Goal: Browse casually: Explore the website without a specific task or goal

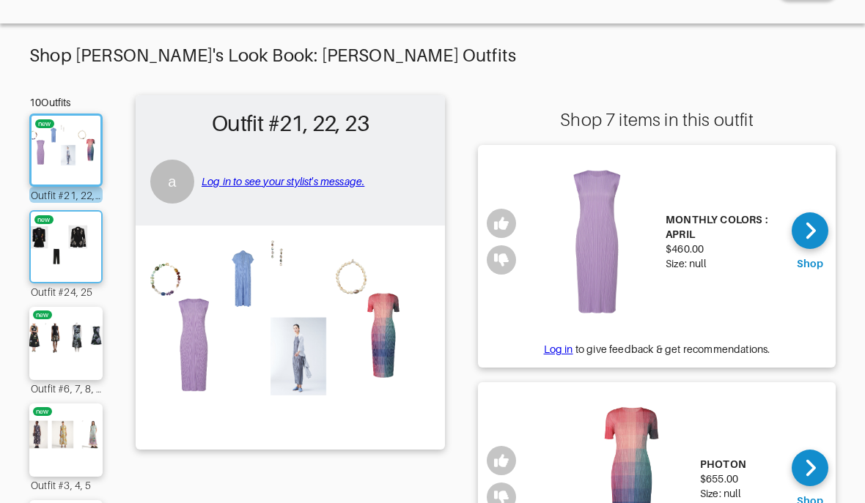
scroll to position [51, 0]
click at [60, 251] on img at bounding box center [65, 247] width 79 height 56
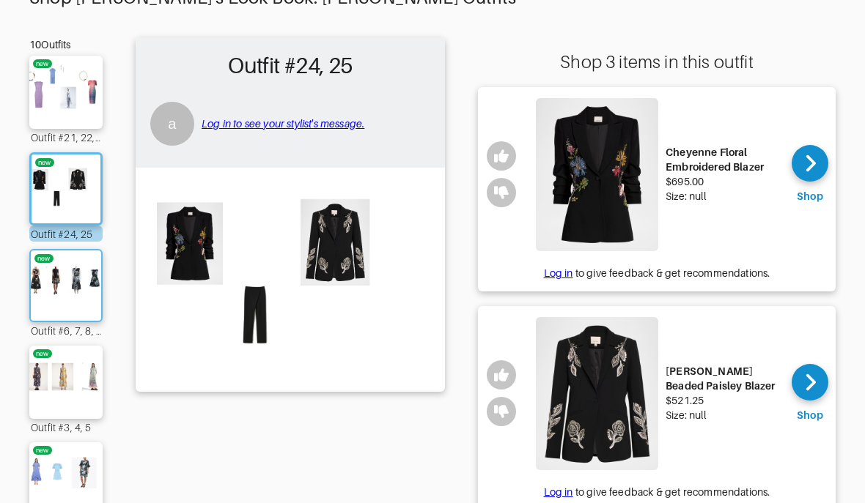
scroll to position [109, 0]
click at [83, 275] on img at bounding box center [65, 286] width 79 height 56
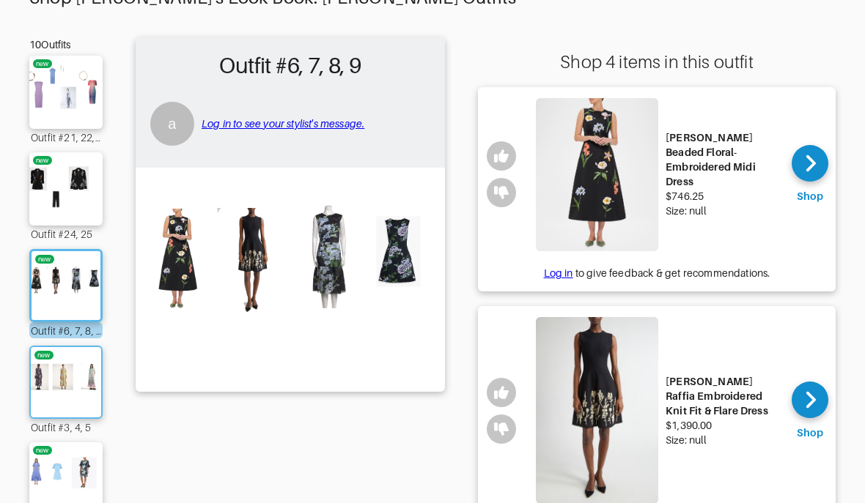
click at [72, 383] on img at bounding box center [65, 383] width 79 height 56
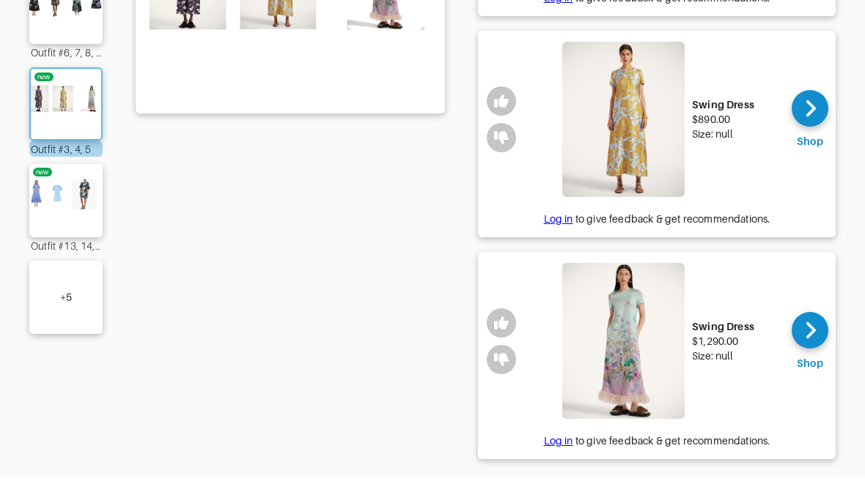
scroll to position [363, 0]
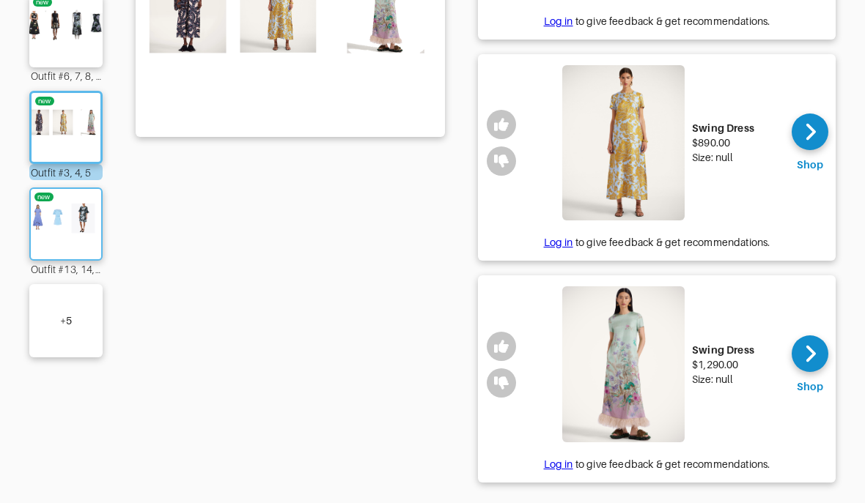
click at [75, 245] on img at bounding box center [65, 225] width 79 height 56
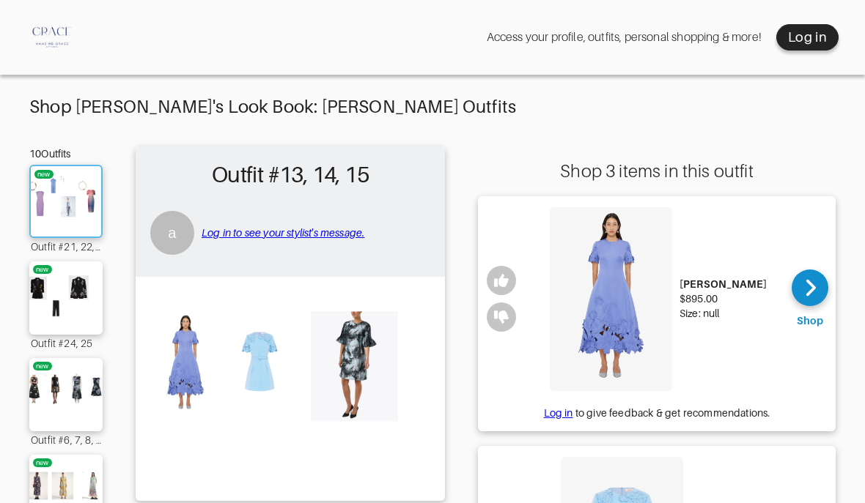
click at [79, 213] on img at bounding box center [65, 202] width 79 height 56
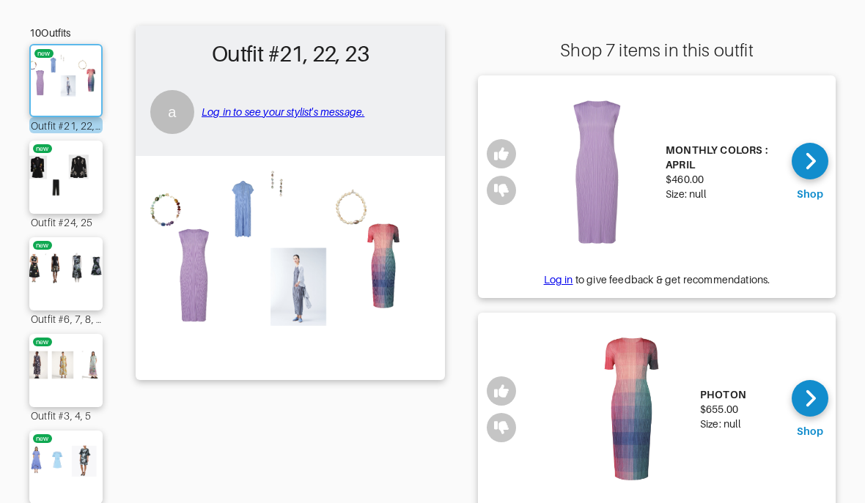
scroll to position [73, 0]
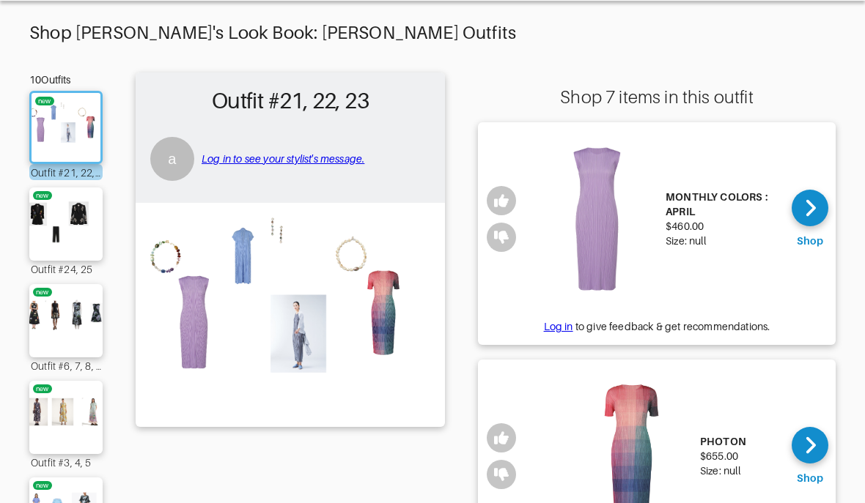
click at [298, 162] on link "Log in to see your stylist's message." at bounding box center [282, 160] width 163 height 12
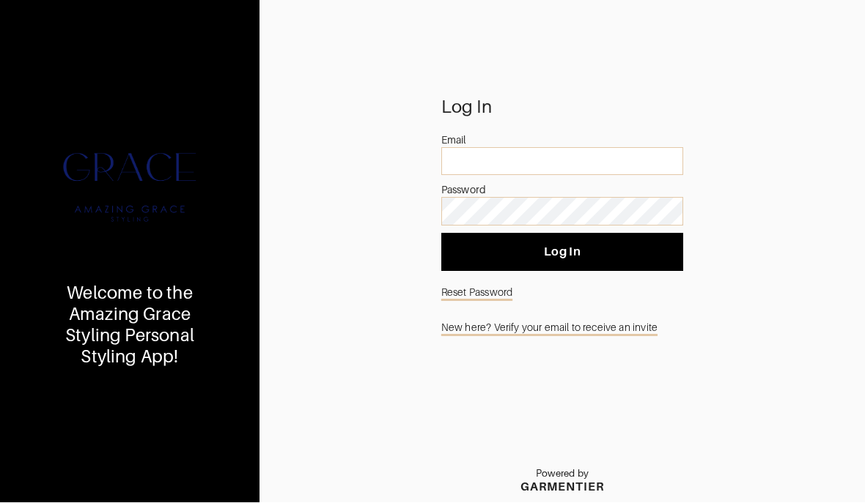
scroll to position [47, 0]
click at [571, 314] on link "New here? Verify your email to receive an invite" at bounding box center [562, 328] width 242 height 28
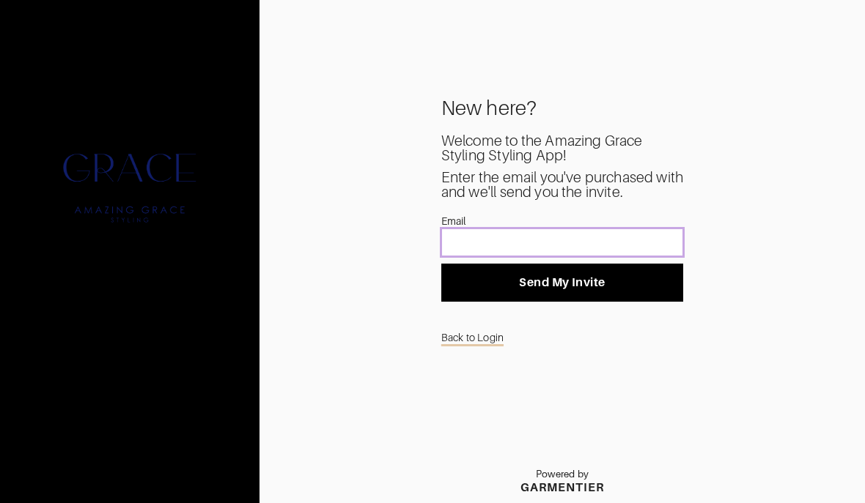
click at [563, 256] on input "text" at bounding box center [562, 243] width 242 height 28
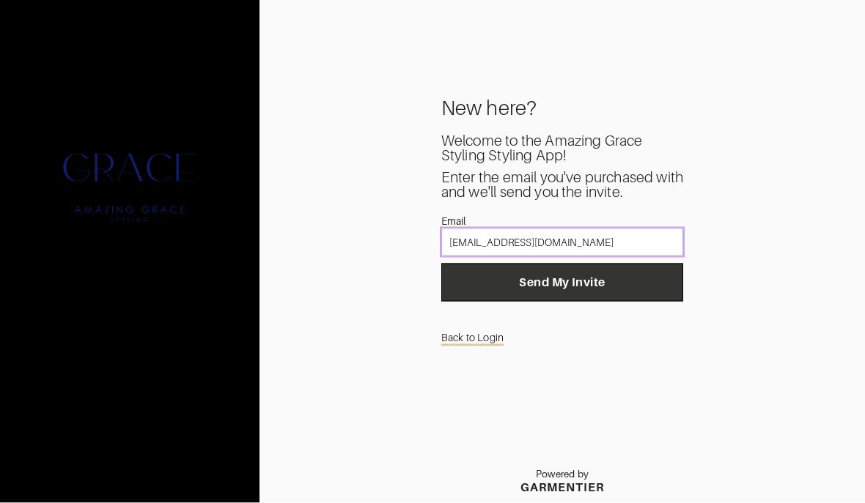
type input "[EMAIL_ADDRESS][DOMAIN_NAME]"
click at [631, 275] on span "Send My Invite" at bounding box center [562, 282] width 218 height 15
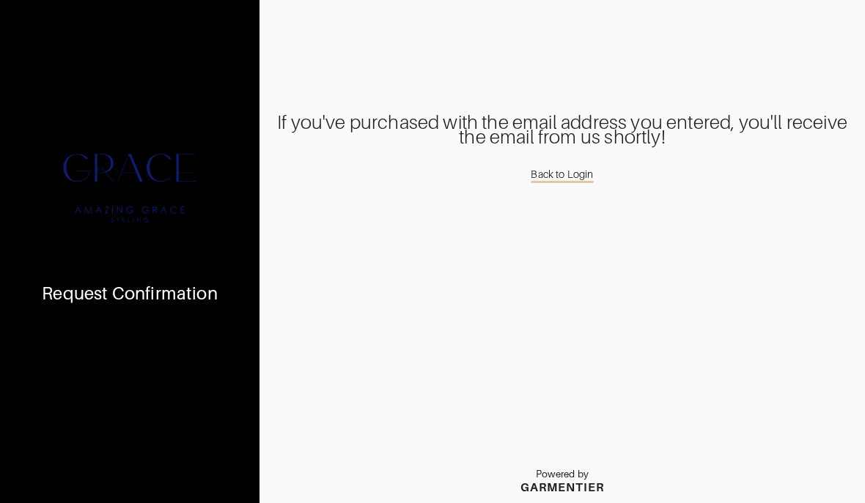
click at [569, 186] on link "Back to Login" at bounding box center [561, 174] width 62 height 23
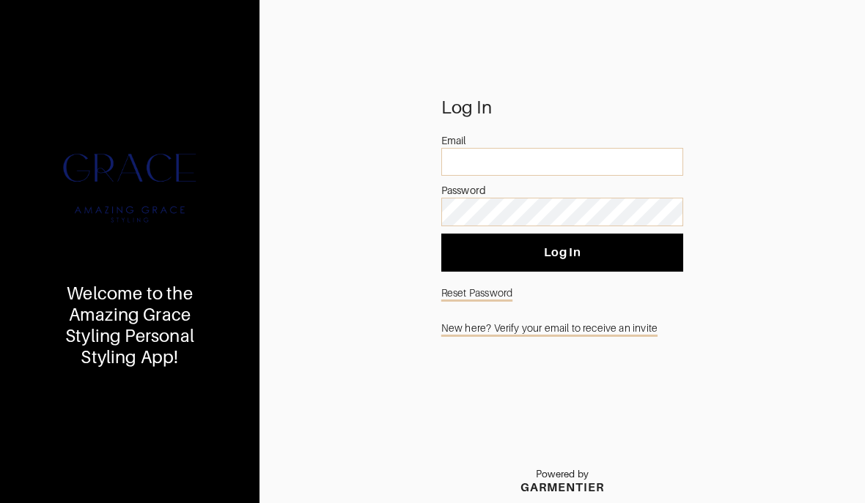
scroll to position [29, 0]
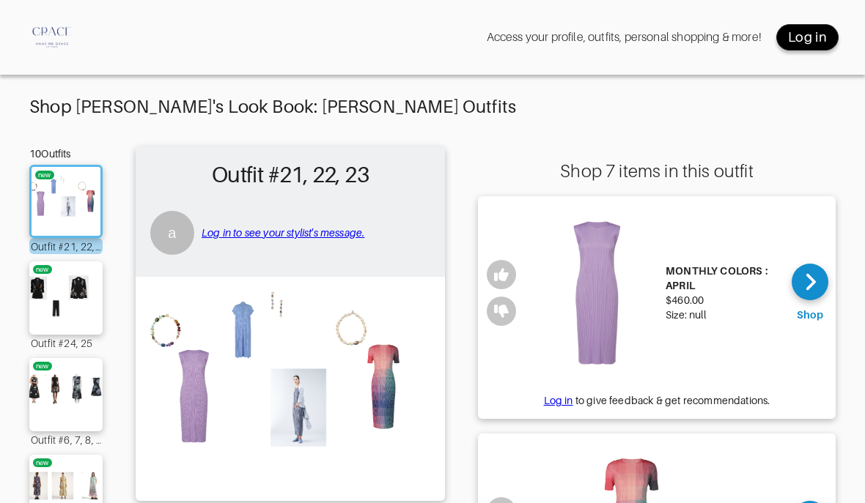
click at [801, 38] on div "Log in" at bounding box center [807, 38] width 39 height 18
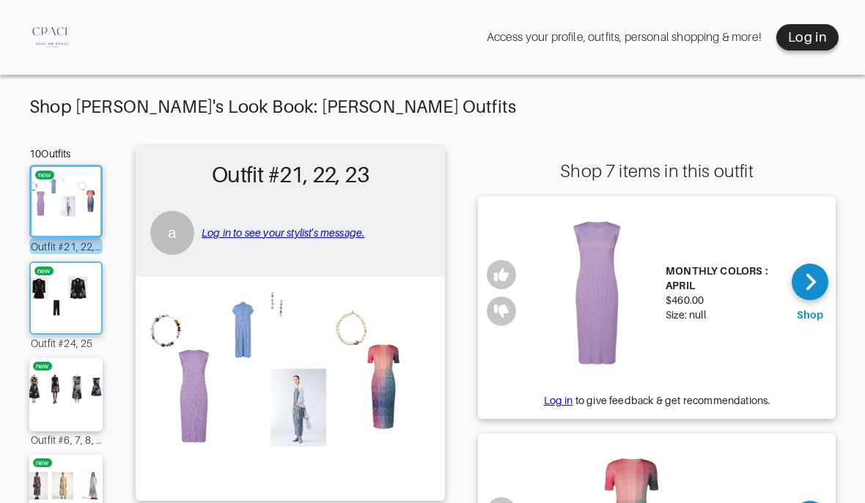
click at [69, 305] on img at bounding box center [65, 298] width 79 height 56
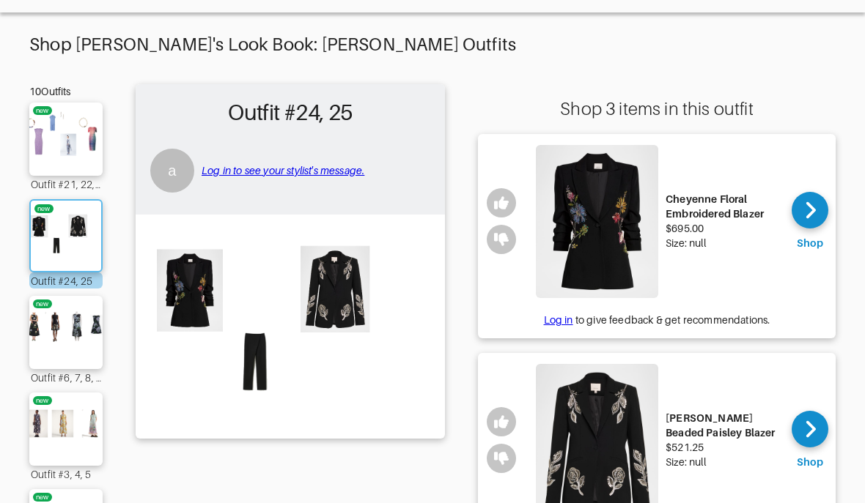
scroll to position [62, 0]
click at [48, 335] on img at bounding box center [65, 333] width 79 height 56
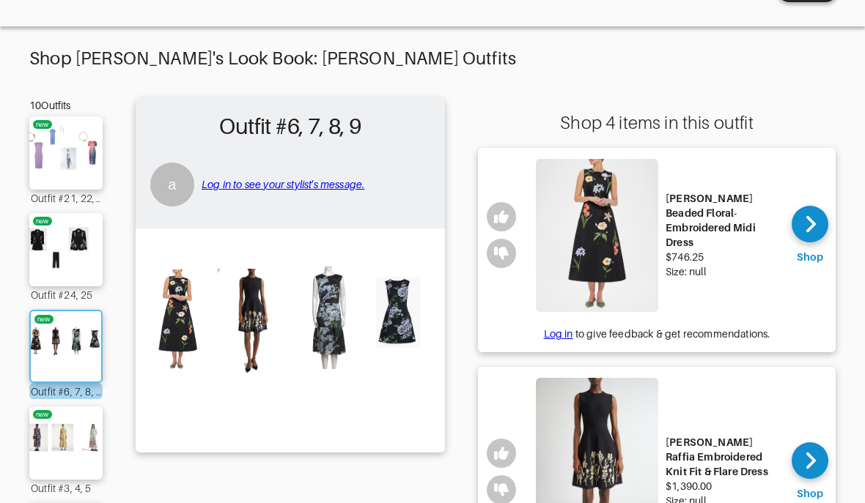
scroll to position [48, 0]
click at [50, 437] on img at bounding box center [65, 443] width 79 height 56
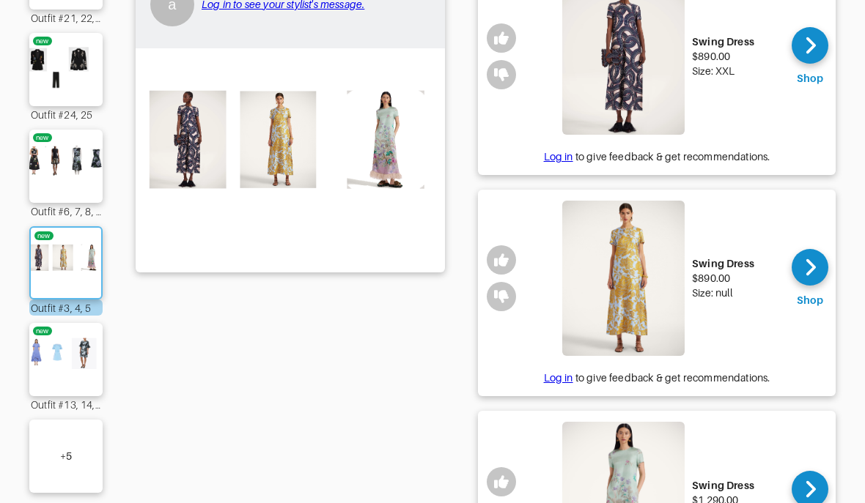
scroll to position [229, 0]
click at [59, 382] on img at bounding box center [65, 360] width 79 height 56
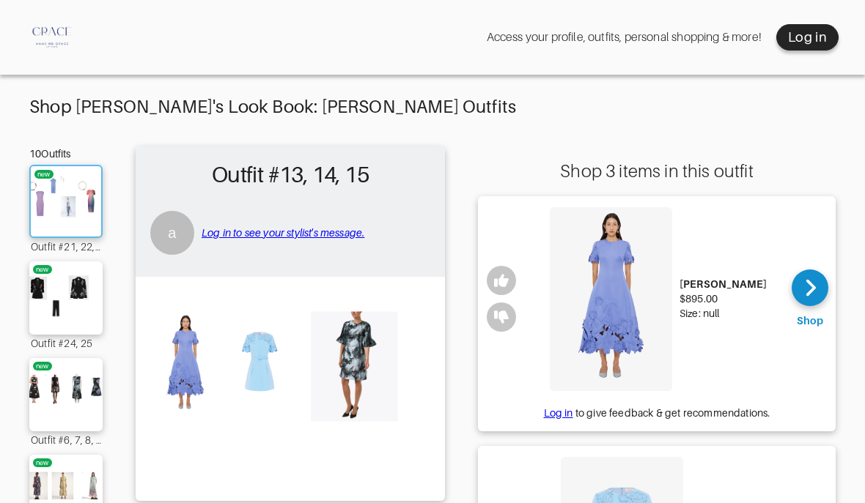
click at [76, 208] on img at bounding box center [65, 202] width 79 height 56
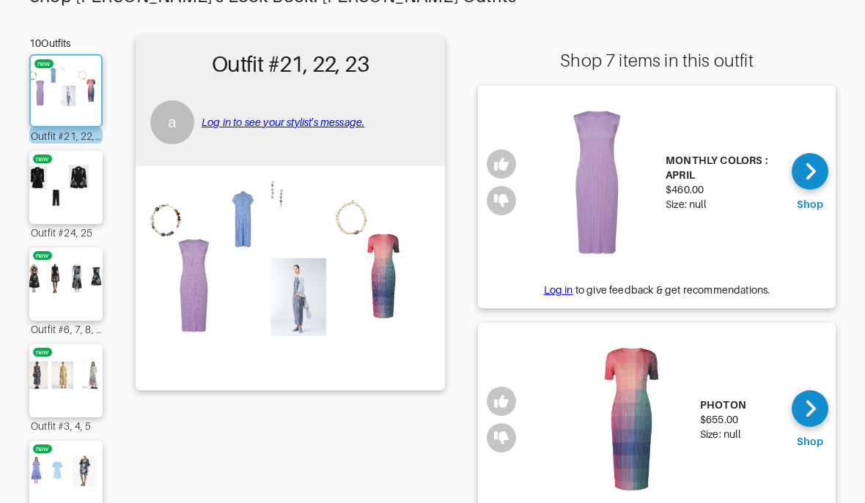
scroll to position [110, 0]
click at [292, 314] on img at bounding box center [290, 277] width 295 height 207
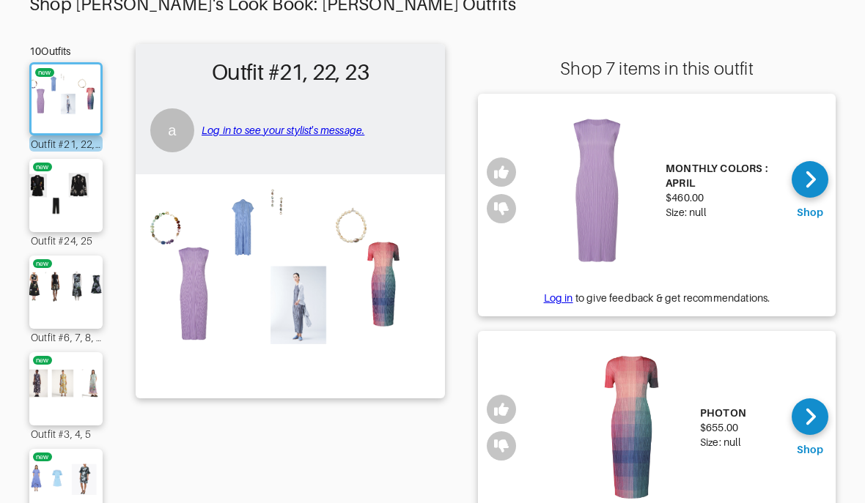
scroll to position [103, 0]
click at [67, 206] on img at bounding box center [65, 196] width 79 height 56
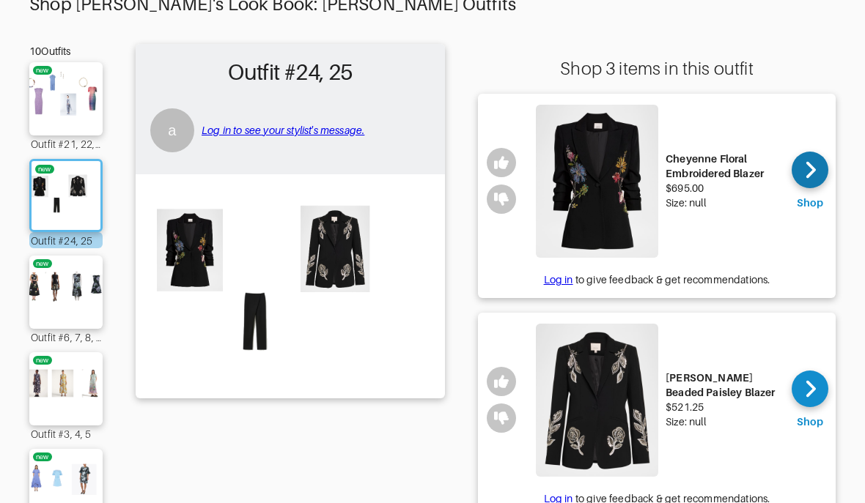
click at [805, 174] on icon at bounding box center [809, 170] width 11 height 22
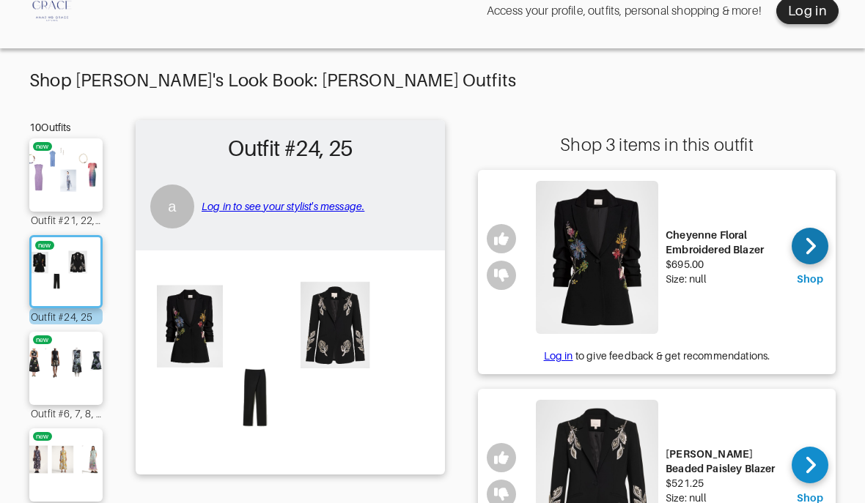
scroll to position [26, 0]
click at [70, 368] on img at bounding box center [65, 369] width 79 height 56
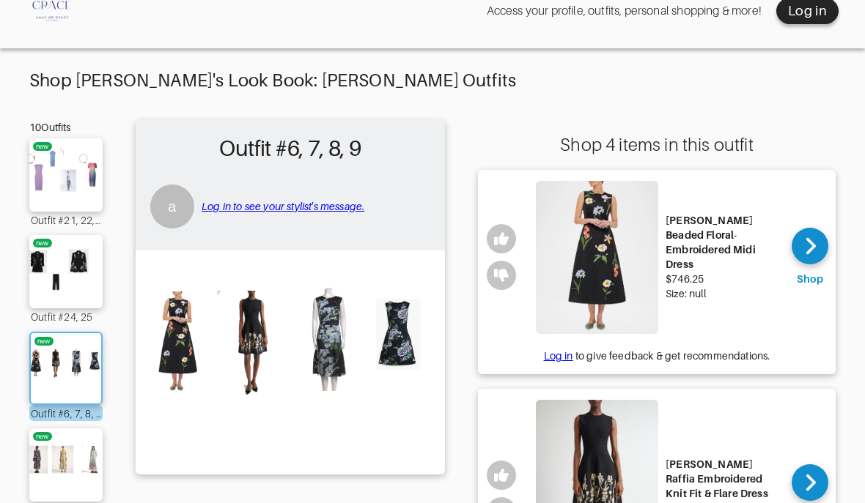
click at [48, 375] on img at bounding box center [65, 369] width 79 height 56
click at [64, 369] on img at bounding box center [65, 369] width 79 height 56
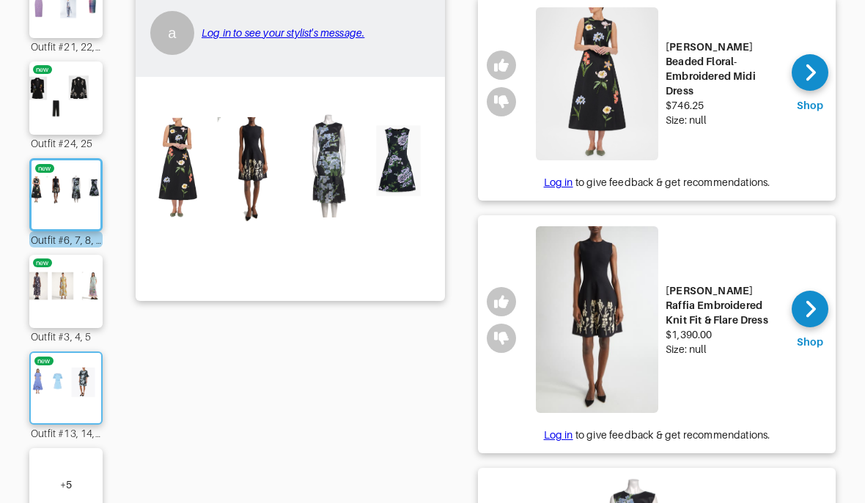
click at [60, 404] on img at bounding box center [65, 388] width 79 height 56
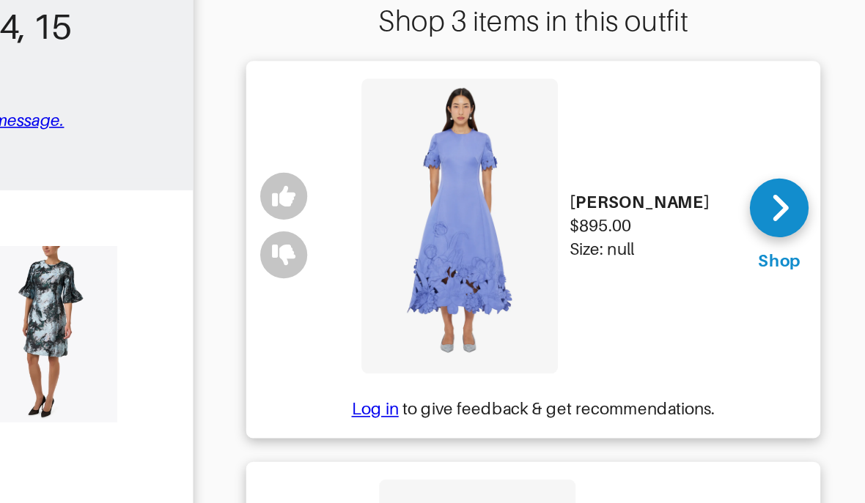
scroll to position [158, 0]
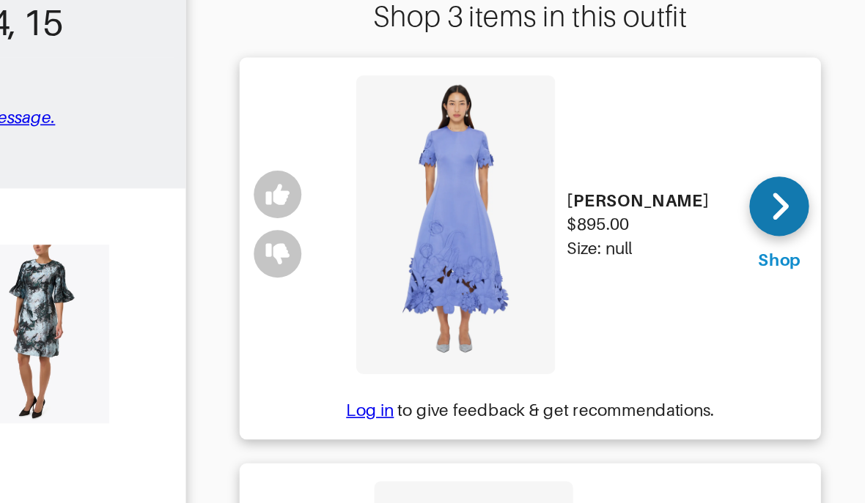
click at [791, 127] on div at bounding box center [809, 130] width 37 height 37
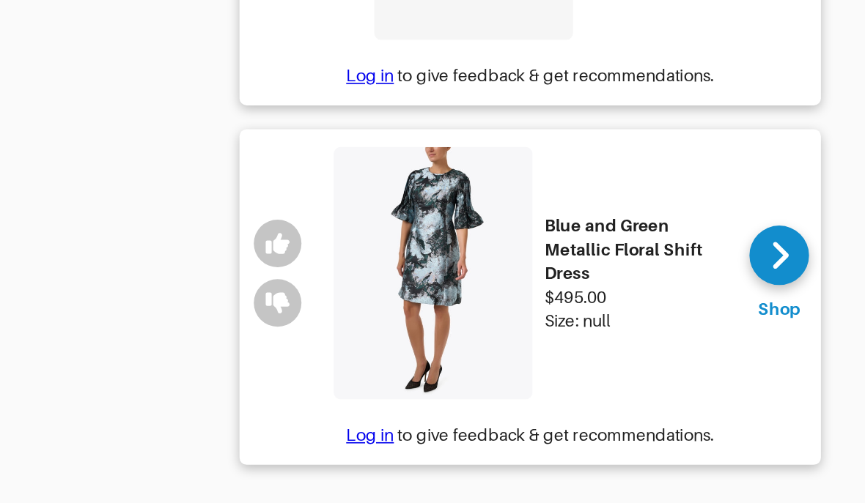
scroll to position [462, 0]
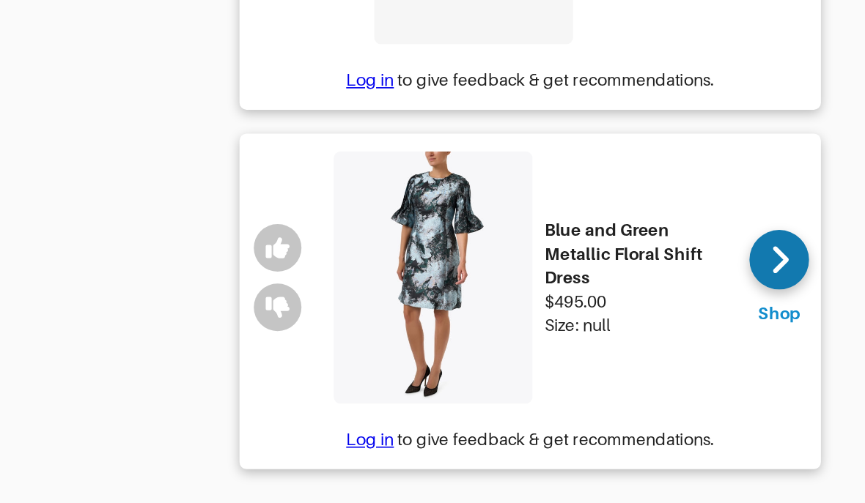
click at [791, 292] on div at bounding box center [809, 310] width 37 height 37
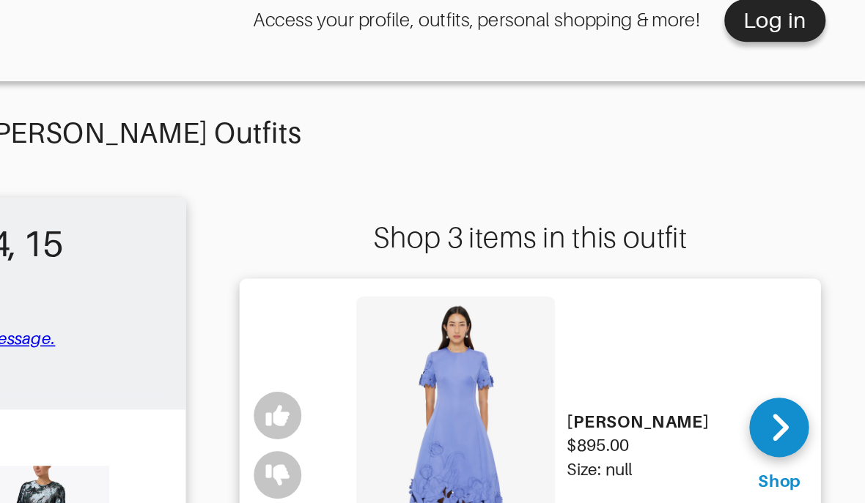
scroll to position [0, 0]
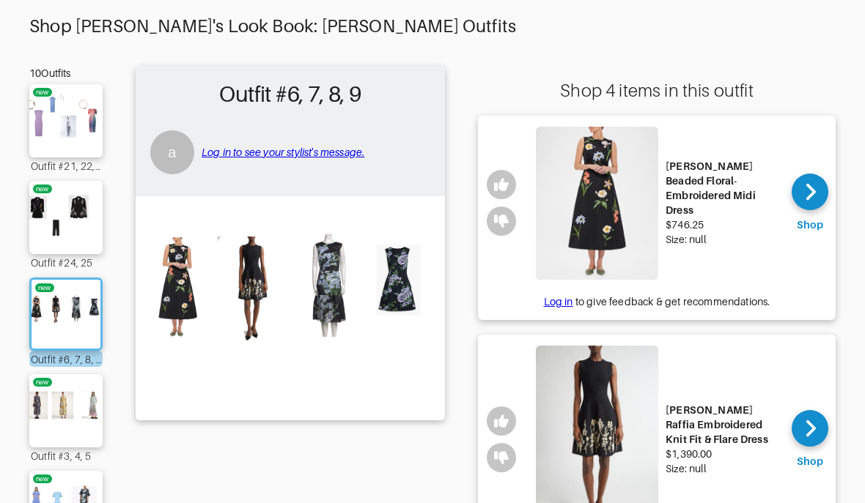
scroll to position [81, 0]
click at [810, 199] on icon at bounding box center [809, 192] width 11 height 22
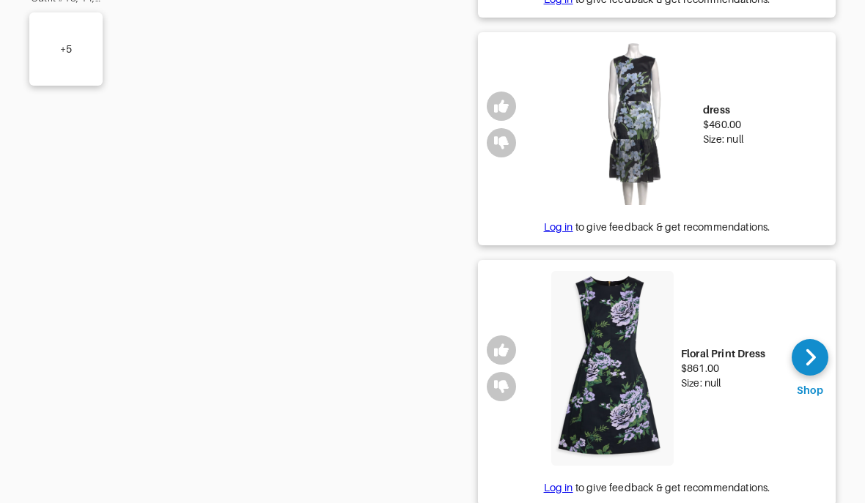
scroll to position [635, 0]
click at [648, 164] on img at bounding box center [634, 124] width 122 height 161
click at [651, 135] on img at bounding box center [634, 124] width 122 height 161
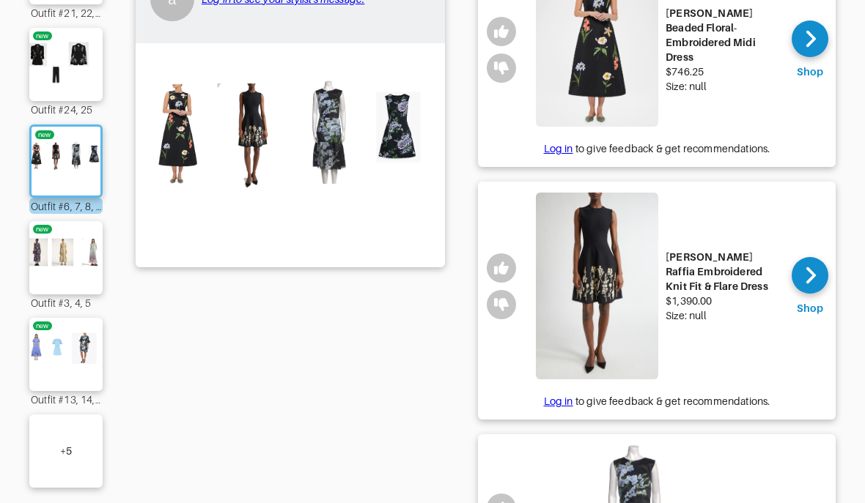
scroll to position [233, 0]
click at [398, 126] on img at bounding box center [290, 154] width 295 height 207
click at [406, 125] on img at bounding box center [290, 154] width 295 height 207
click at [261, 122] on img at bounding box center [290, 154] width 295 height 207
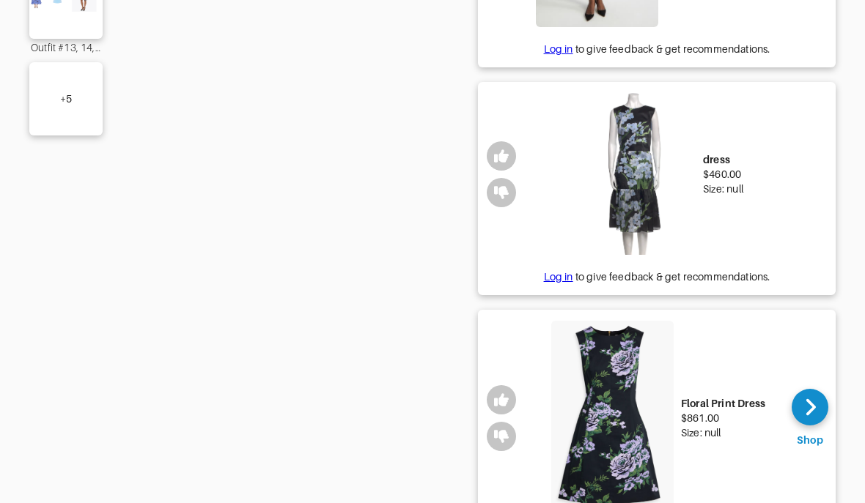
scroll to position [604, 0]
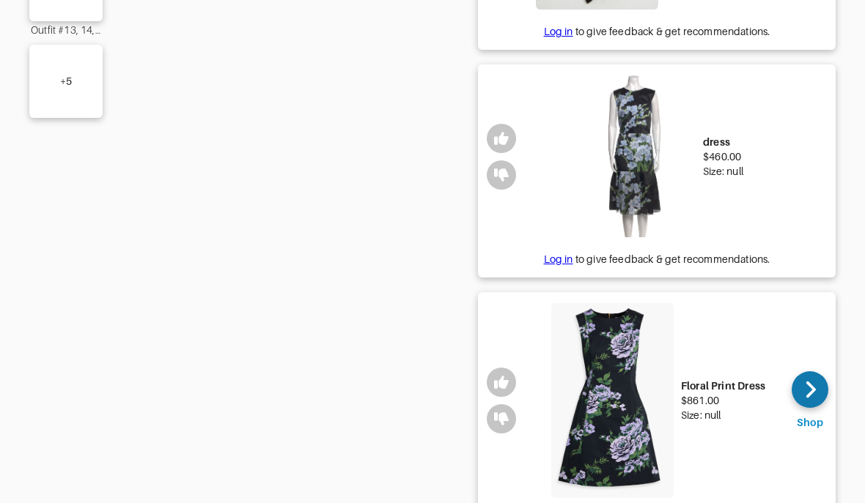
click at [817, 379] on div at bounding box center [809, 389] width 37 height 37
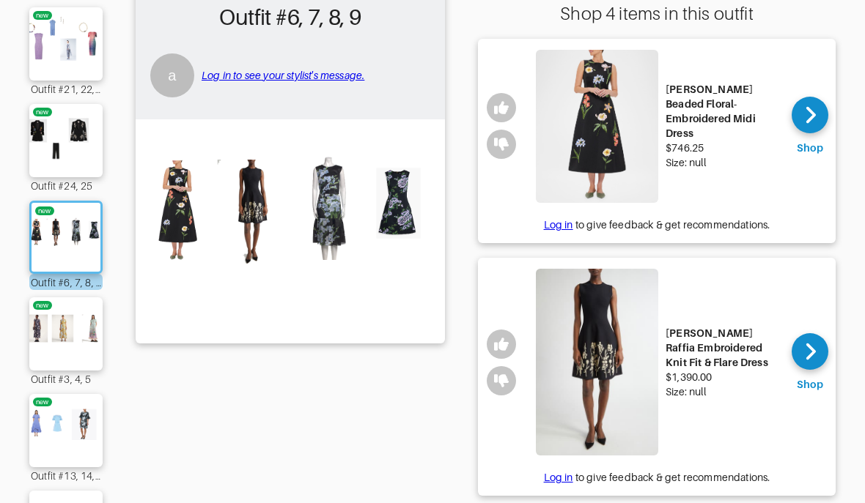
scroll to position [128, 0]
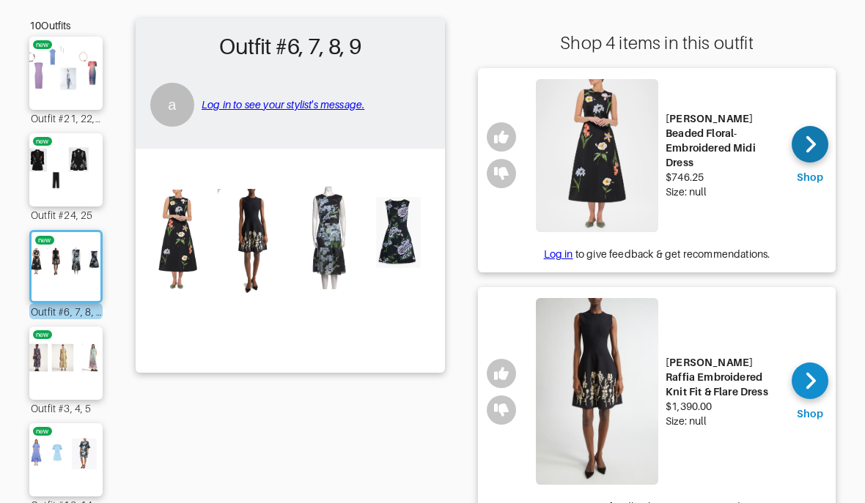
click at [809, 147] on icon at bounding box center [809, 144] width 11 height 22
click at [67, 361] on img at bounding box center [65, 364] width 79 height 56
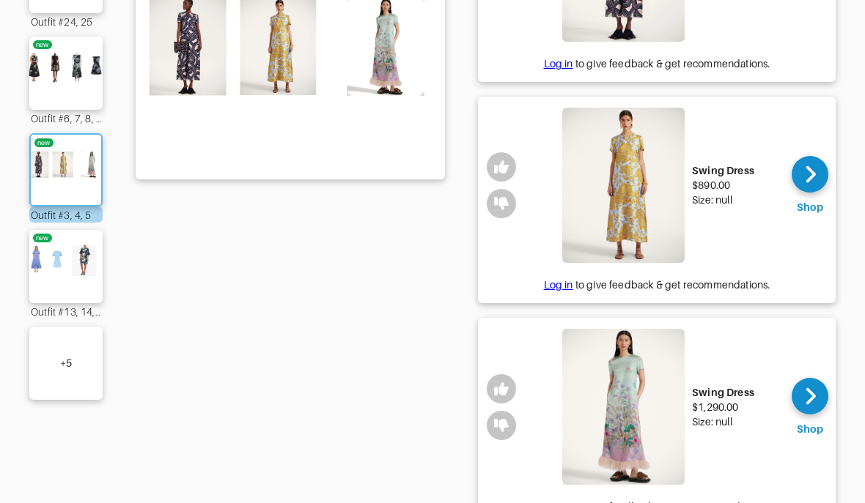
scroll to position [319, 0]
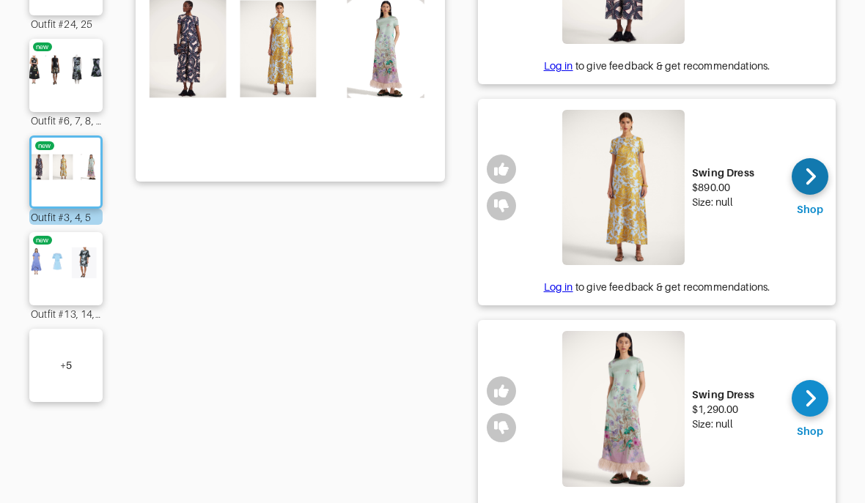
click at [817, 182] on div at bounding box center [809, 176] width 37 height 37
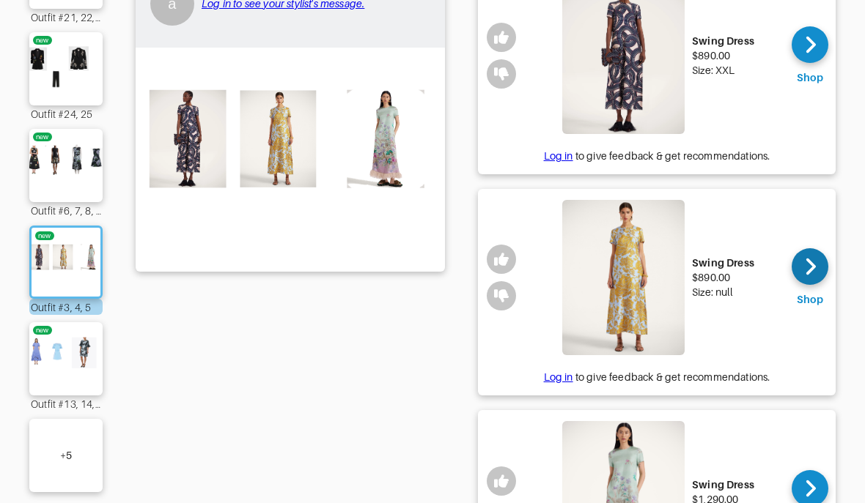
scroll to position [229, 0]
click at [63, 370] on img at bounding box center [65, 359] width 79 height 56
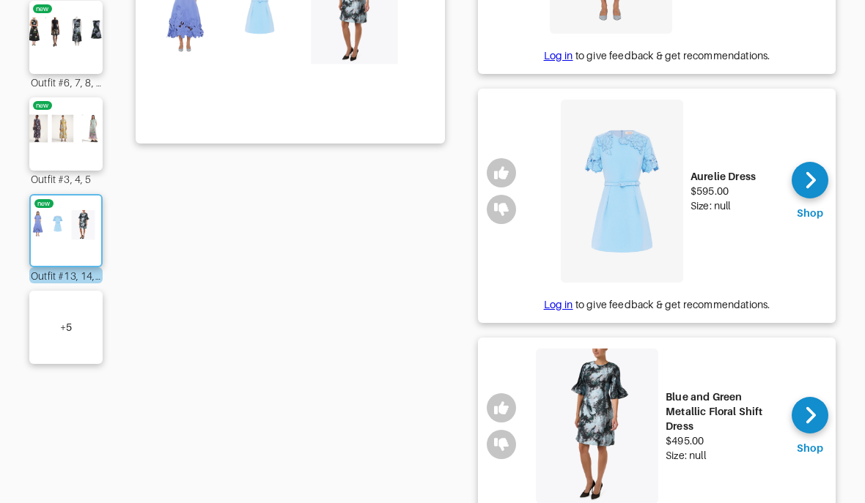
scroll to position [357, 0]
click at [64, 349] on div "+ 5" at bounding box center [65, 328] width 73 height 73
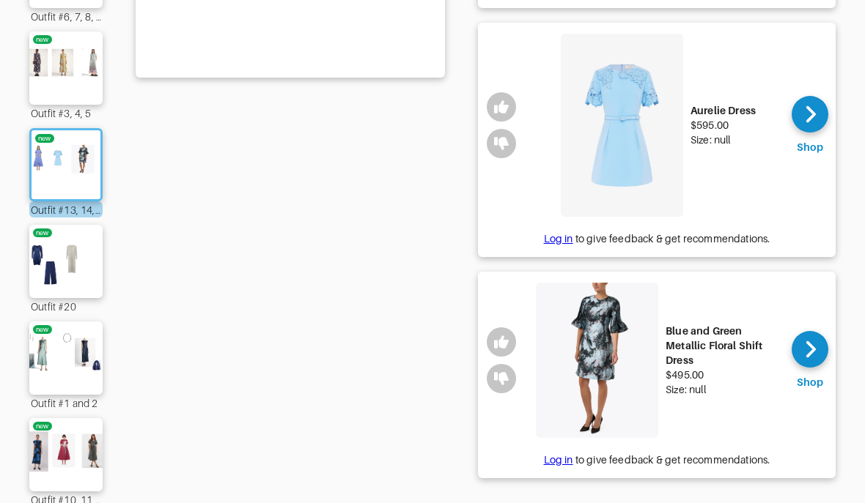
scroll to position [425, 0]
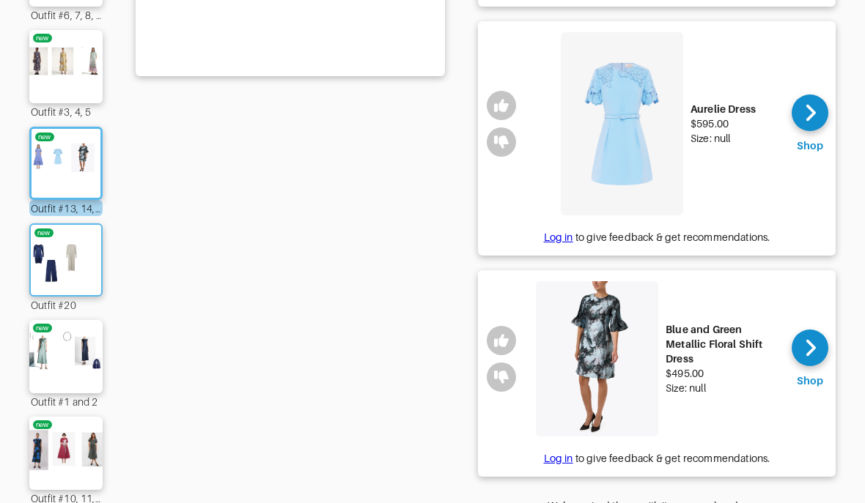
click at [69, 266] on img at bounding box center [65, 260] width 79 height 56
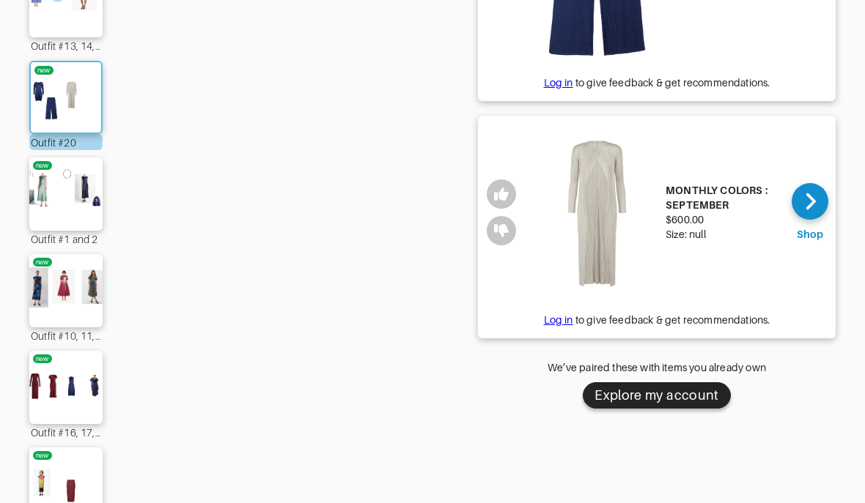
scroll to position [589, 0]
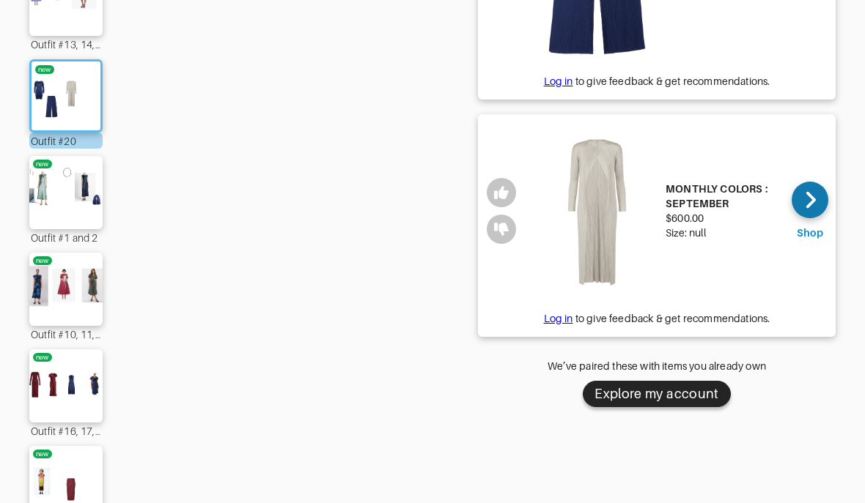
click at [814, 198] on icon at bounding box center [809, 200] width 11 height 22
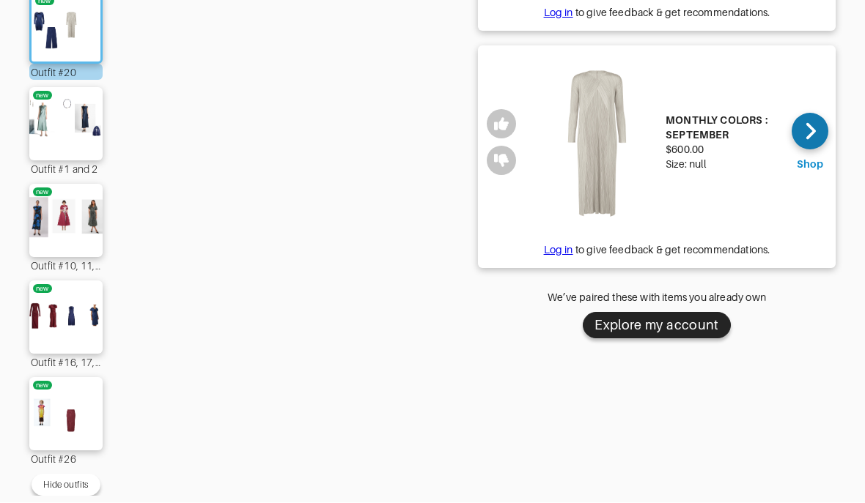
scroll to position [673, 0]
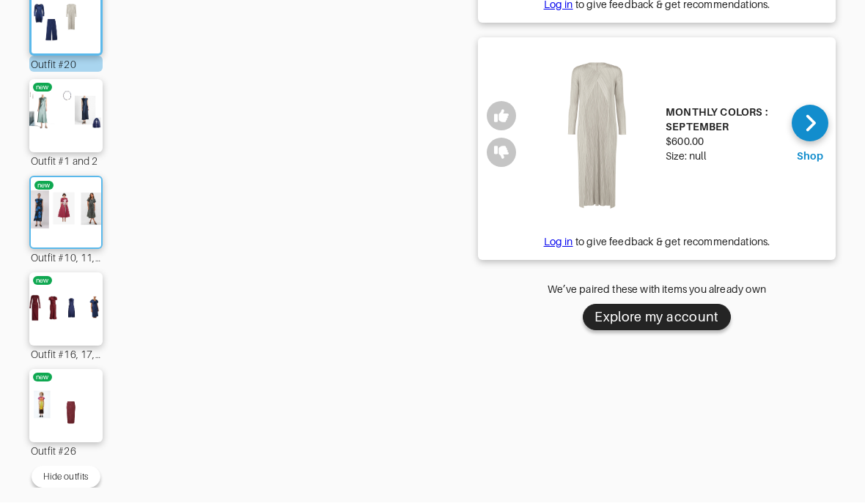
click at [55, 219] on img at bounding box center [65, 213] width 79 height 56
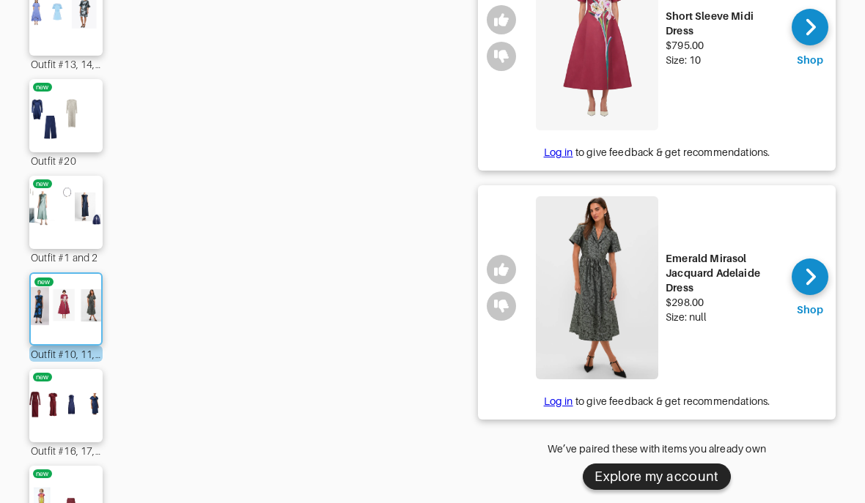
scroll to position [569, 0]
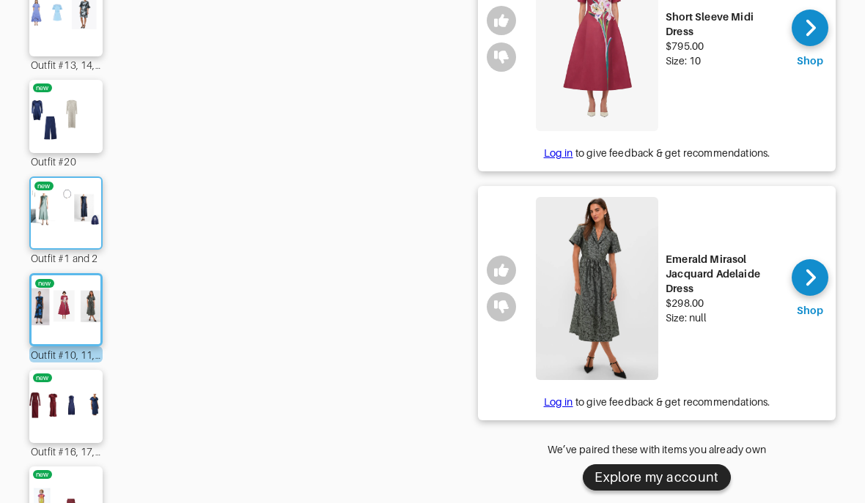
click at [60, 232] on img at bounding box center [65, 213] width 79 height 56
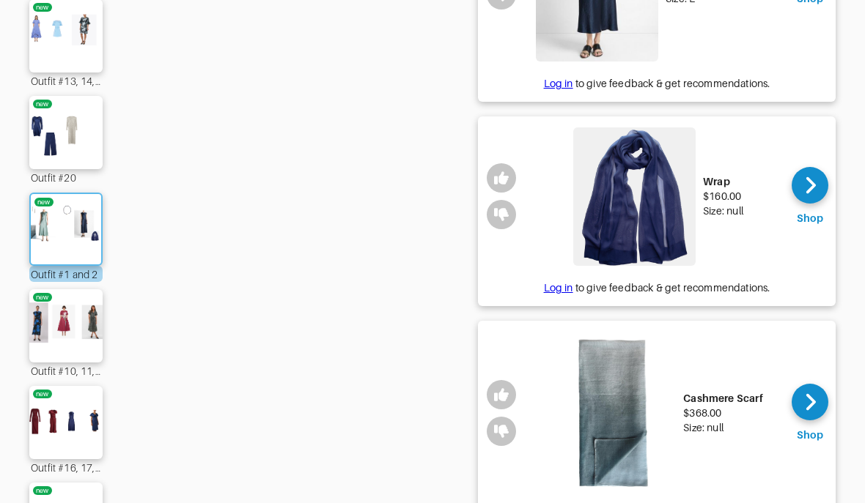
scroll to position [552, 0]
click at [58, 332] on img at bounding box center [65, 326] width 79 height 56
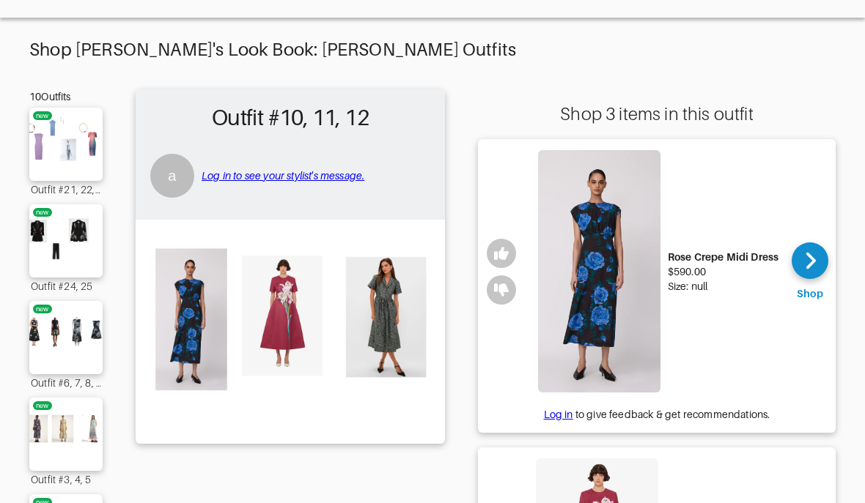
scroll to position [59, 0]
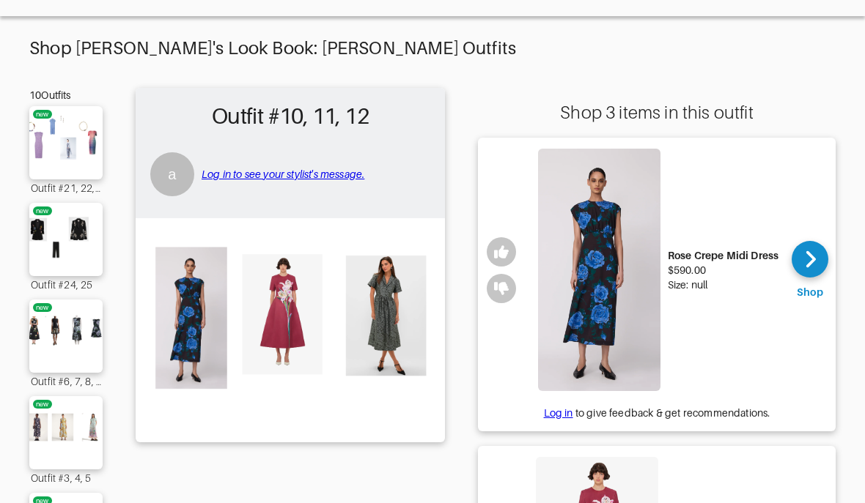
click at [824, 327] on div "Shop" at bounding box center [809, 270] width 51 height 250
click at [809, 255] on icon at bounding box center [810, 259] width 10 height 17
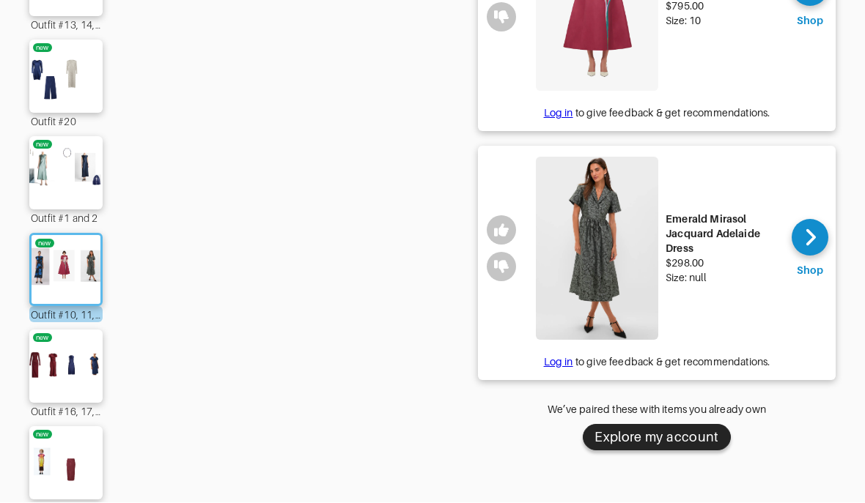
scroll to position [607, 0]
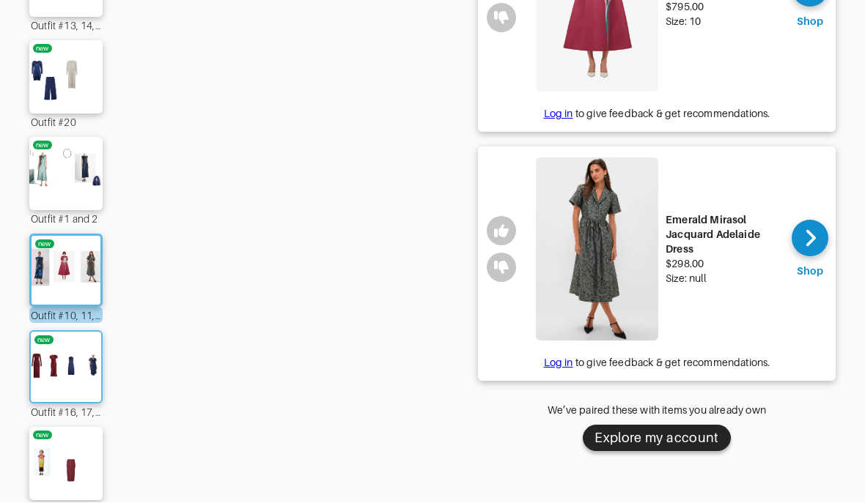
click at [61, 380] on img at bounding box center [65, 368] width 79 height 56
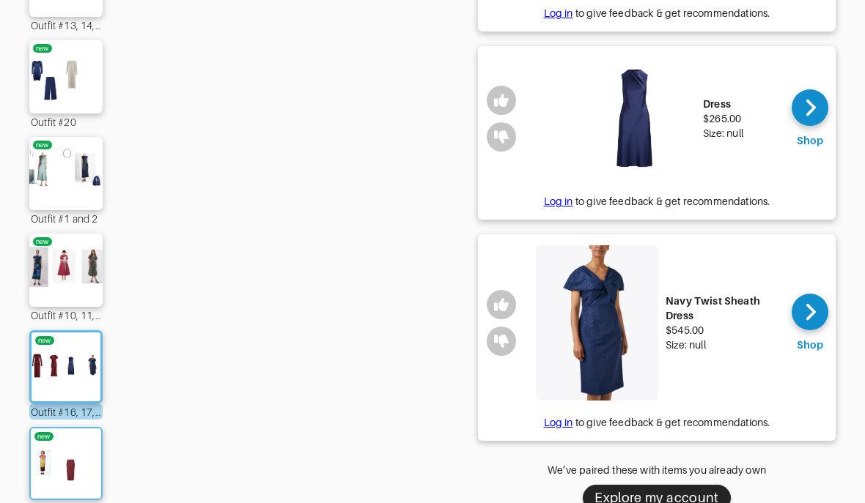
scroll to position [607, 0]
click at [62, 465] on img at bounding box center [65, 465] width 79 height 56
